Goal: Obtain resource: Obtain resource

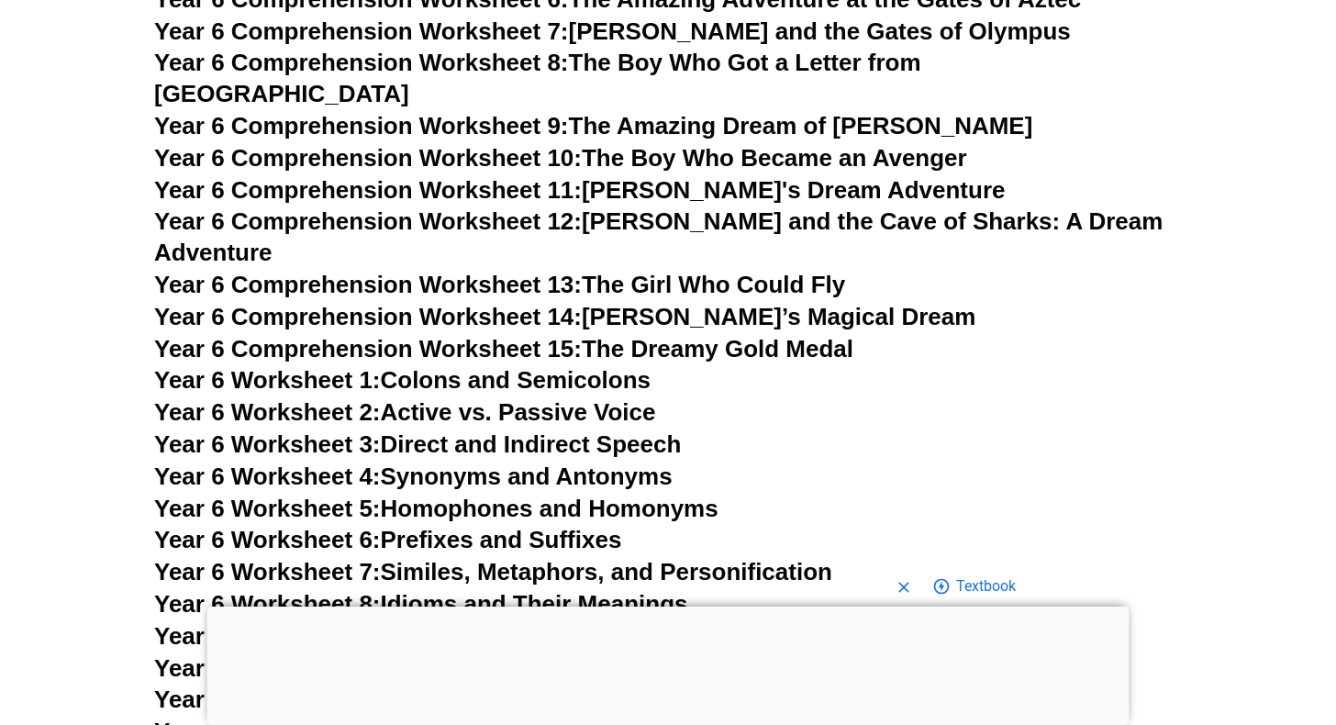
scroll to position [9990, 0]
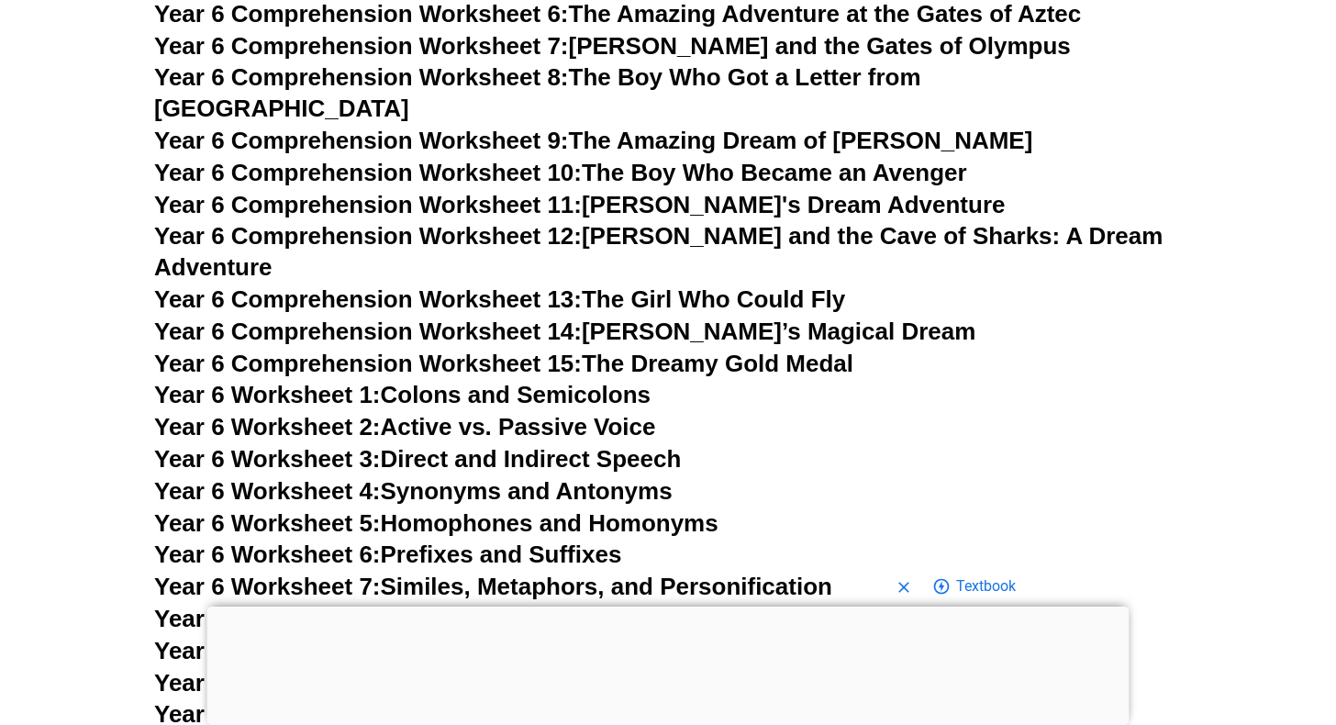
click at [342, 572] on span "Year 6 Worksheet 7:" at bounding box center [267, 586] width 227 height 28
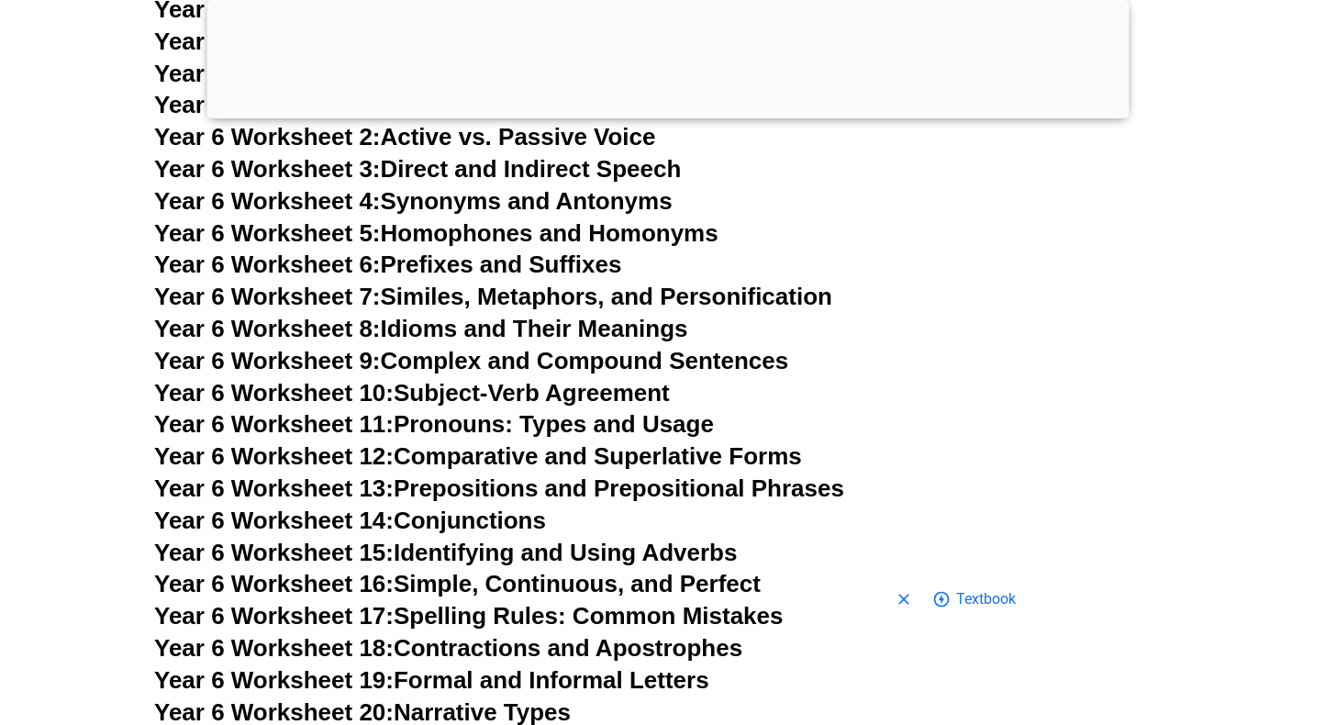
scroll to position [10408, 0]
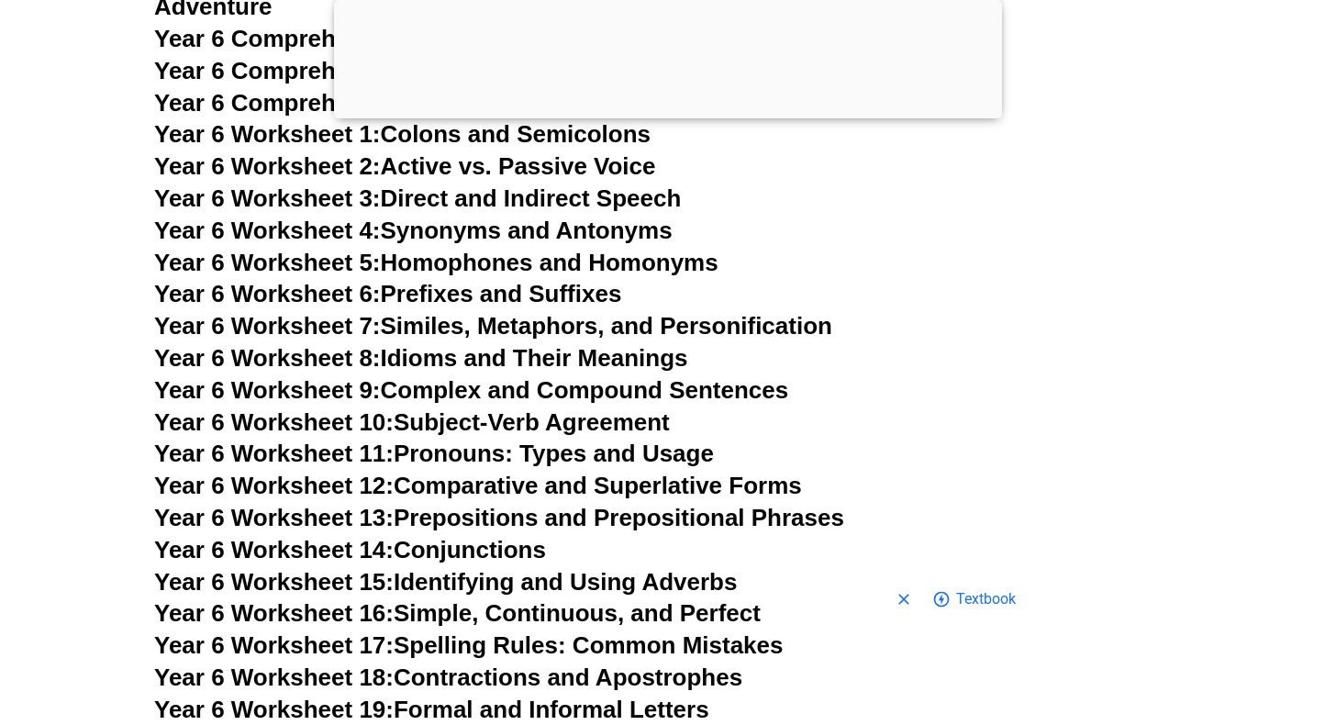
scroll to position [10396, 0]
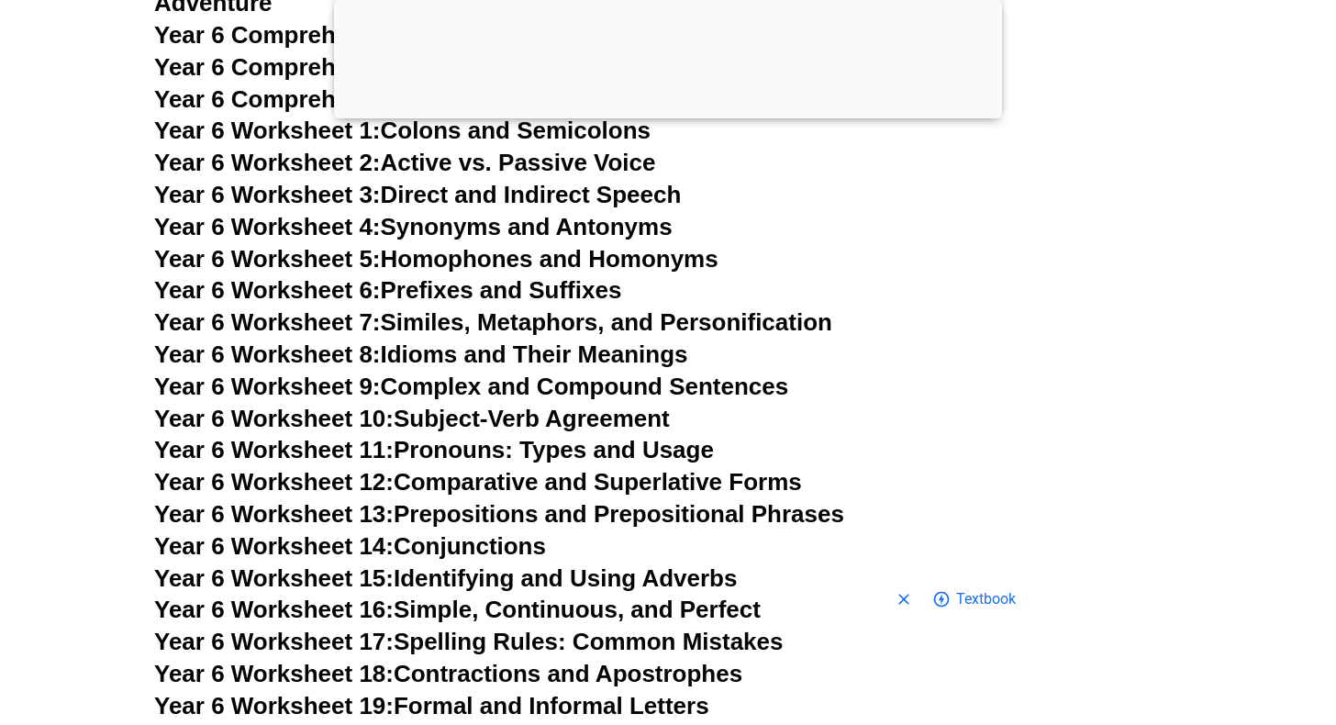
click at [448, 628] on link "Year 6 Worksheet 17: Spelling Rules: Common Mistakes" at bounding box center [468, 642] width 628 height 28
click at [496, 692] on link "Year 6 Worksheet 19: Formal and Informal Letters" at bounding box center [431, 706] width 555 height 28
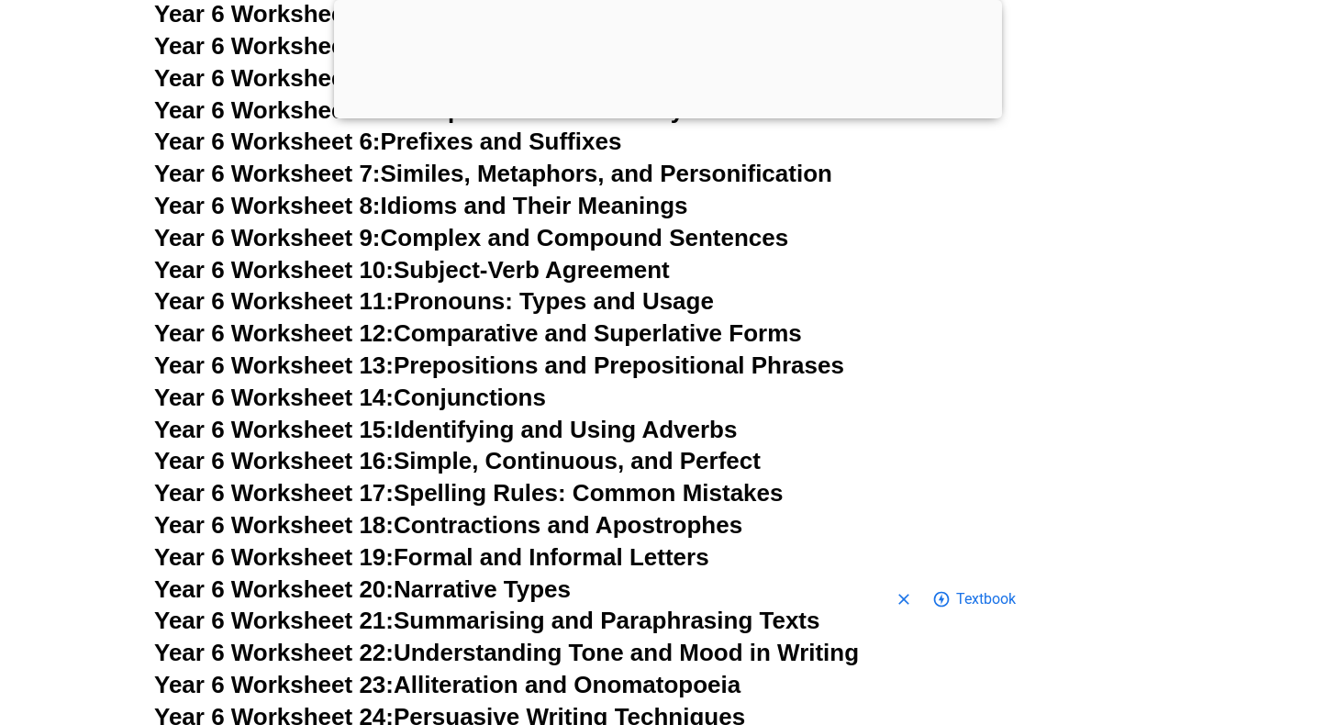
scroll to position [10548, 0]
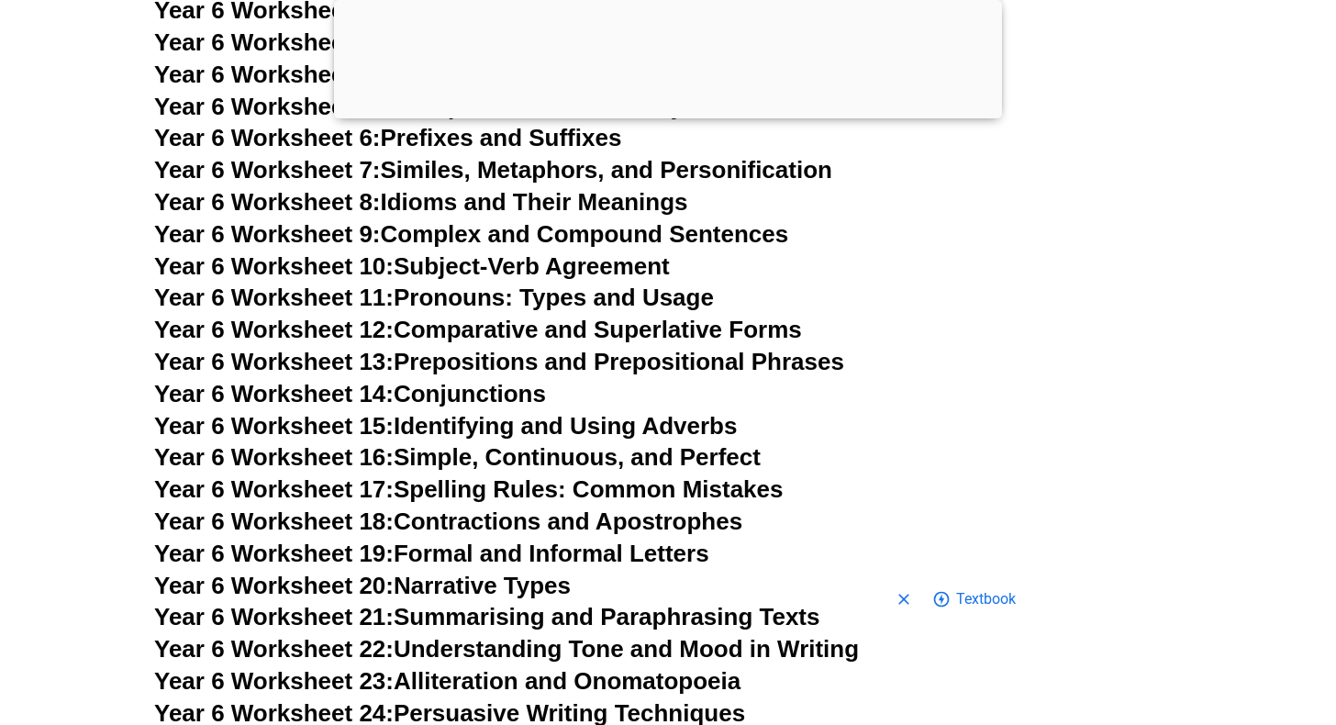
click at [449, 699] on link "Year 6 Worksheet 24: Persuasive Writing Techniques" at bounding box center [449, 713] width 591 height 28
click at [447, 572] on link "Year 6 Worksheet 20: Narrative Types" at bounding box center [362, 586] width 417 height 28
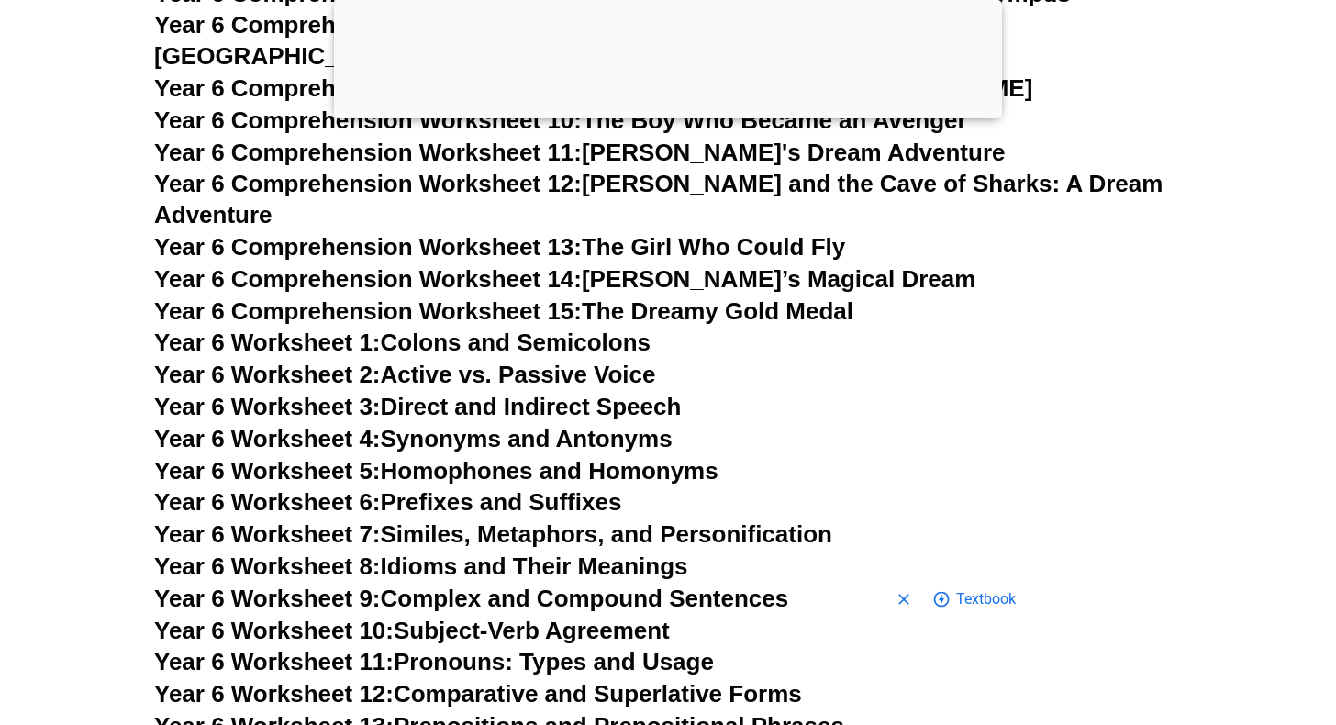
scroll to position [10180, 0]
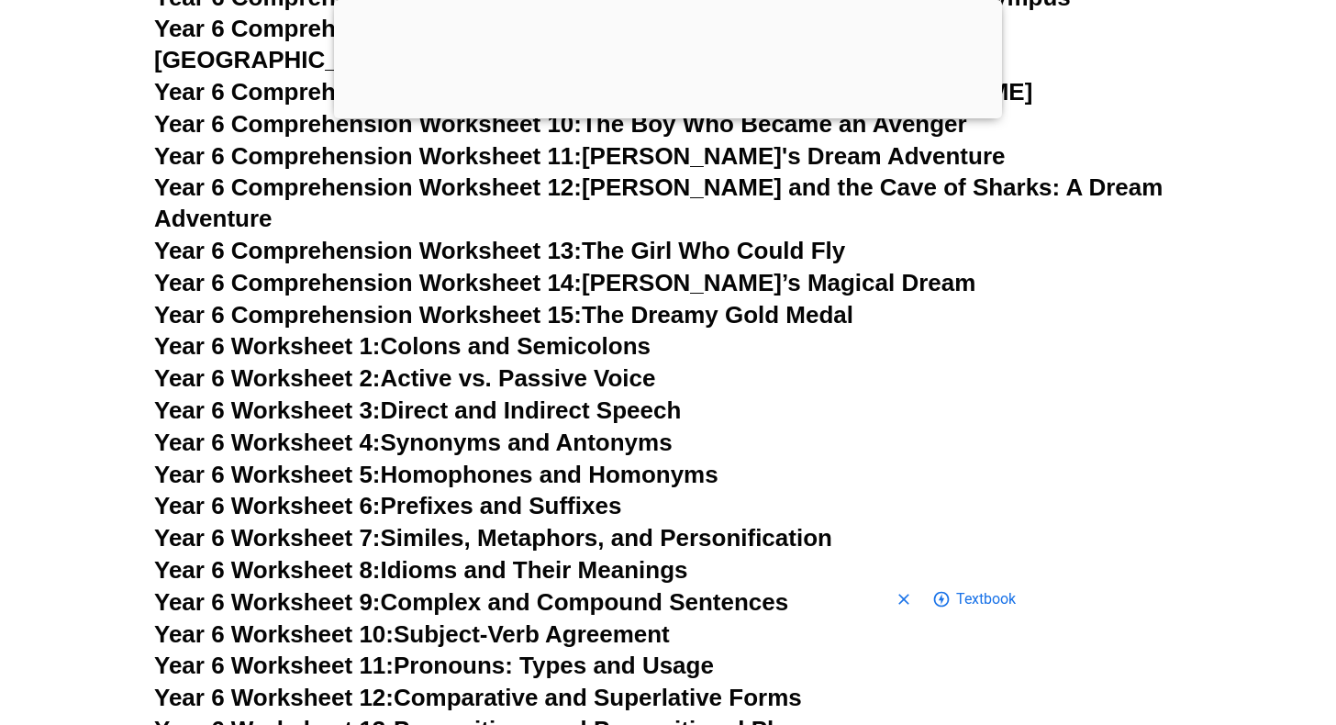
click at [346, 588] on span "Year 6 Worksheet 9:" at bounding box center [267, 602] width 227 height 28
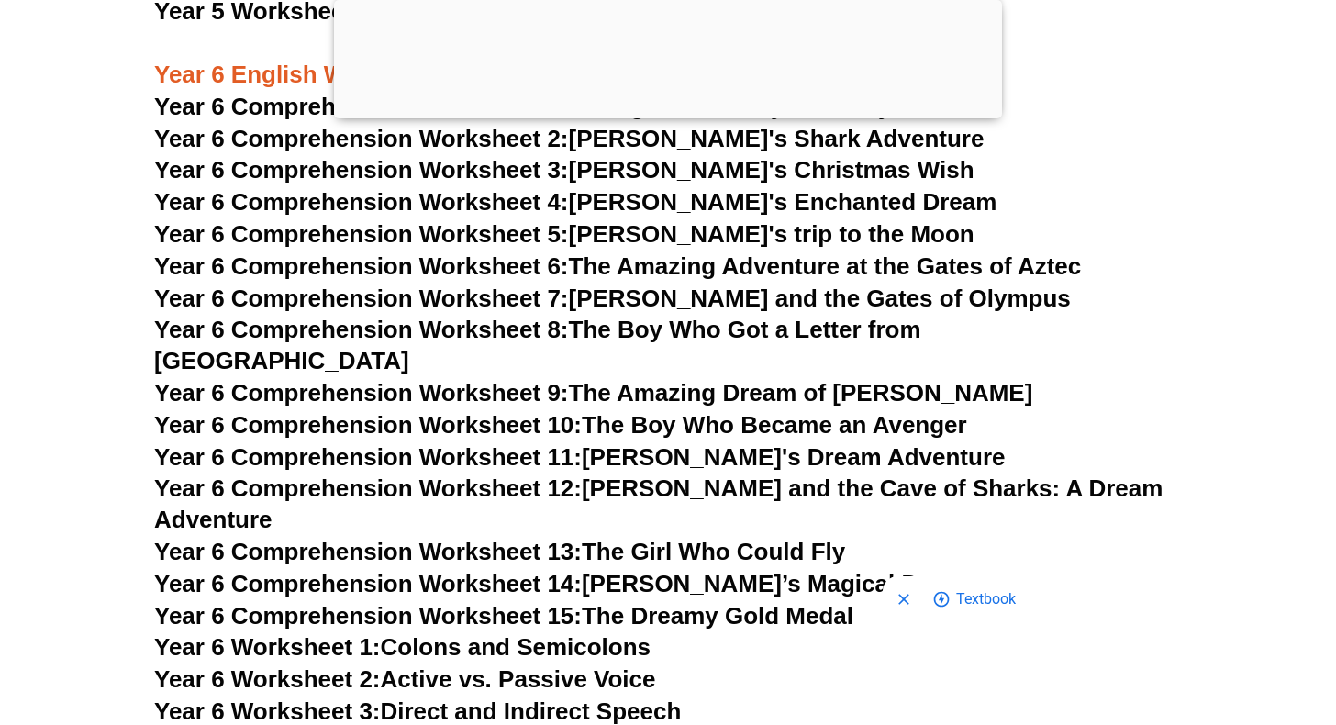
scroll to position [9883, 0]
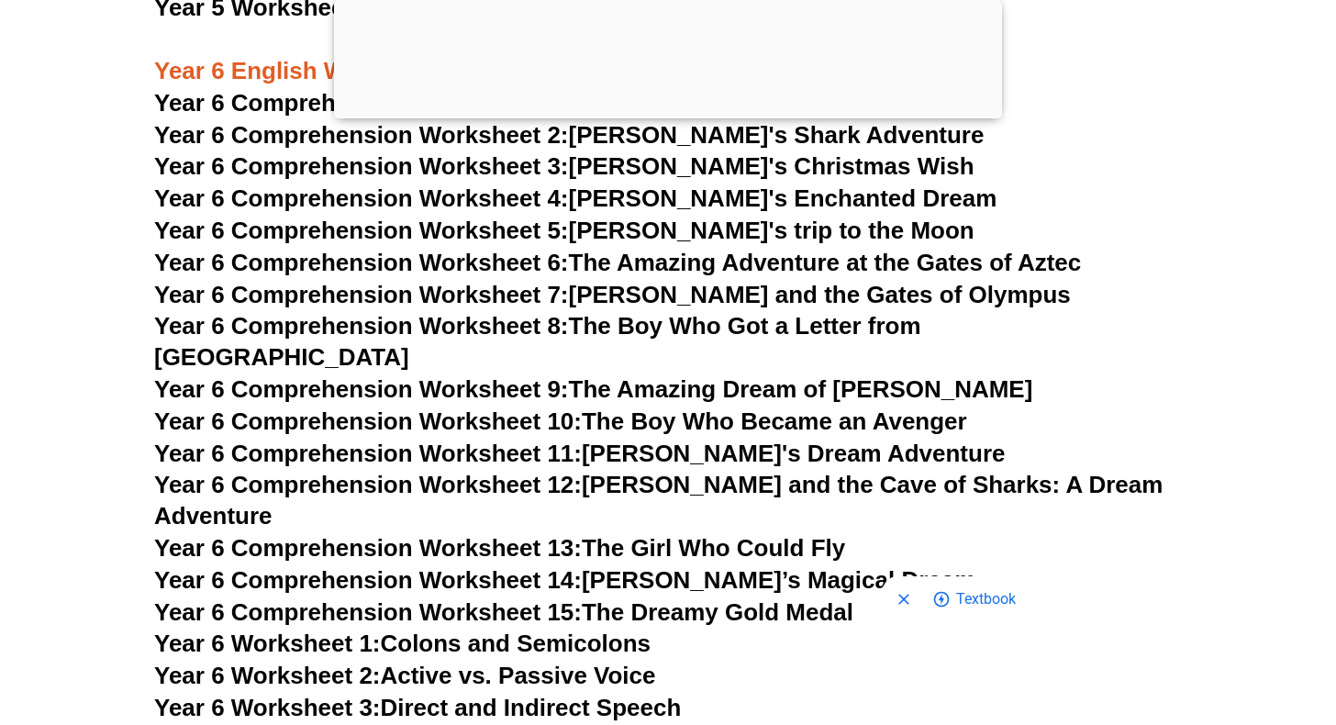
click at [438, 661] on link "Year 6 Worksheet 2: Active vs. Passive Voice" at bounding box center [404, 675] width 501 height 28
click at [476, 629] on link "Year 6 Worksheet 1: Colons and Semicolons" at bounding box center [402, 643] width 496 height 28
